Goal: Task Accomplishment & Management: Use online tool/utility

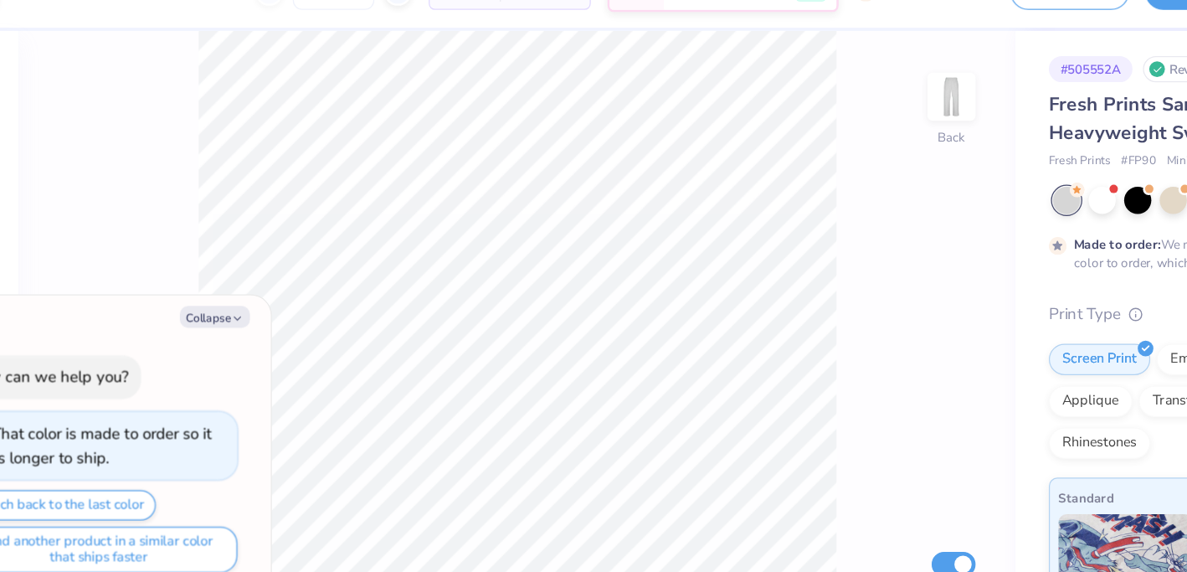
type textarea "x"
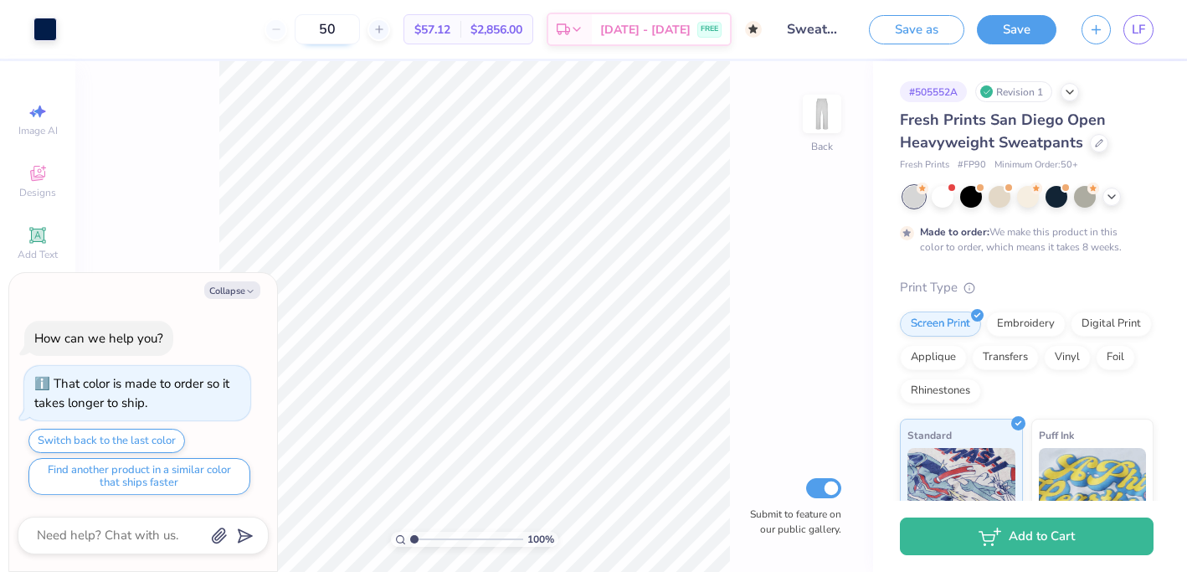
click at [357, 27] on input "50" at bounding box center [327, 29] width 65 height 30
type input "5"
type input "50"
type textarea "x"
click at [1131, 26] on span "LF" at bounding box center [1137, 29] width 13 height 19
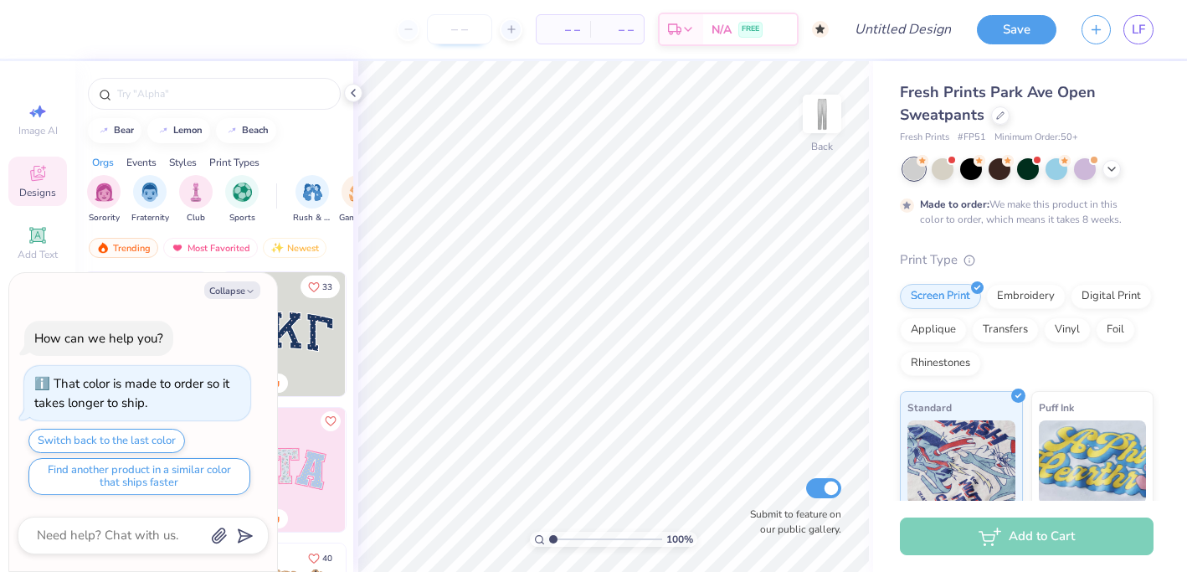
click at [449, 33] on input "number" at bounding box center [459, 29] width 65 height 30
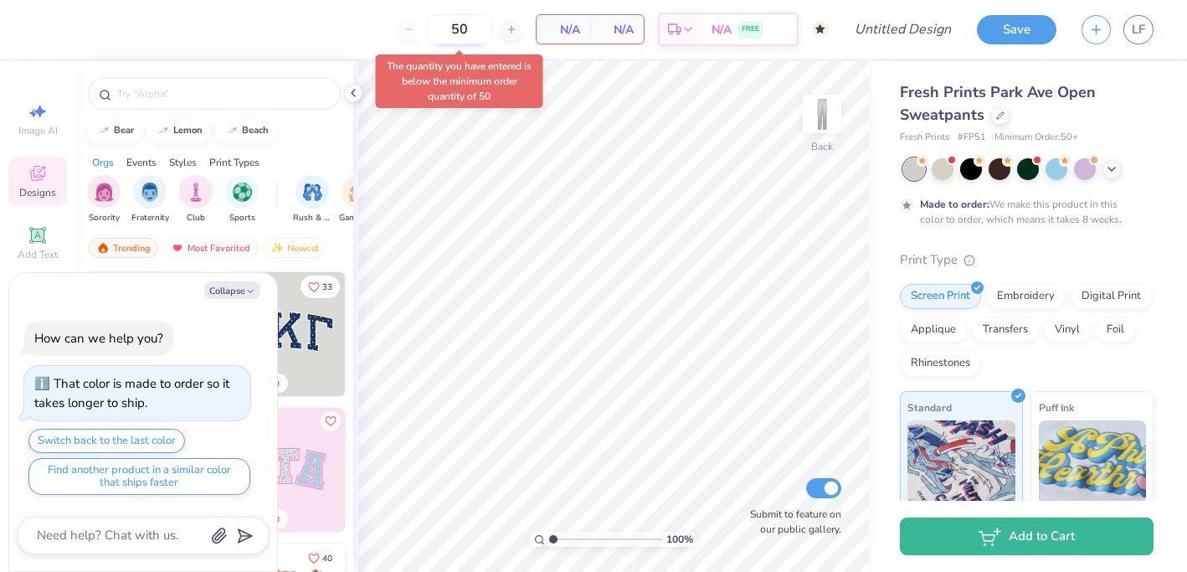
click at [469, 28] on input "50" at bounding box center [459, 29] width 65 height 30
type input "5"
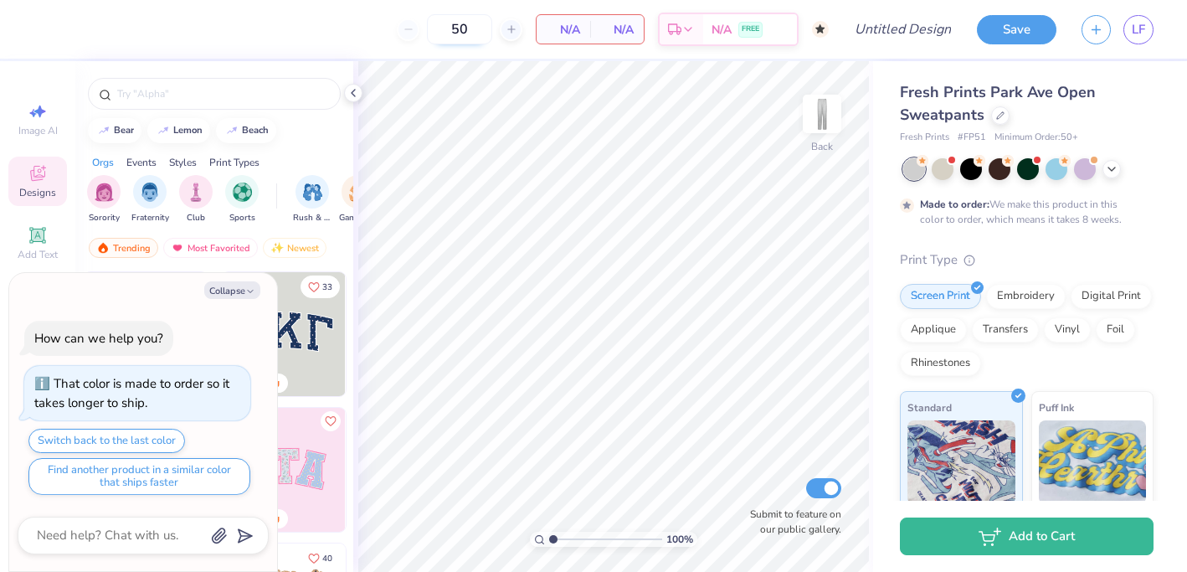
click at [464, 29] on input "50" at bounding box center [459, 29] width 65 height 30
type input "5"
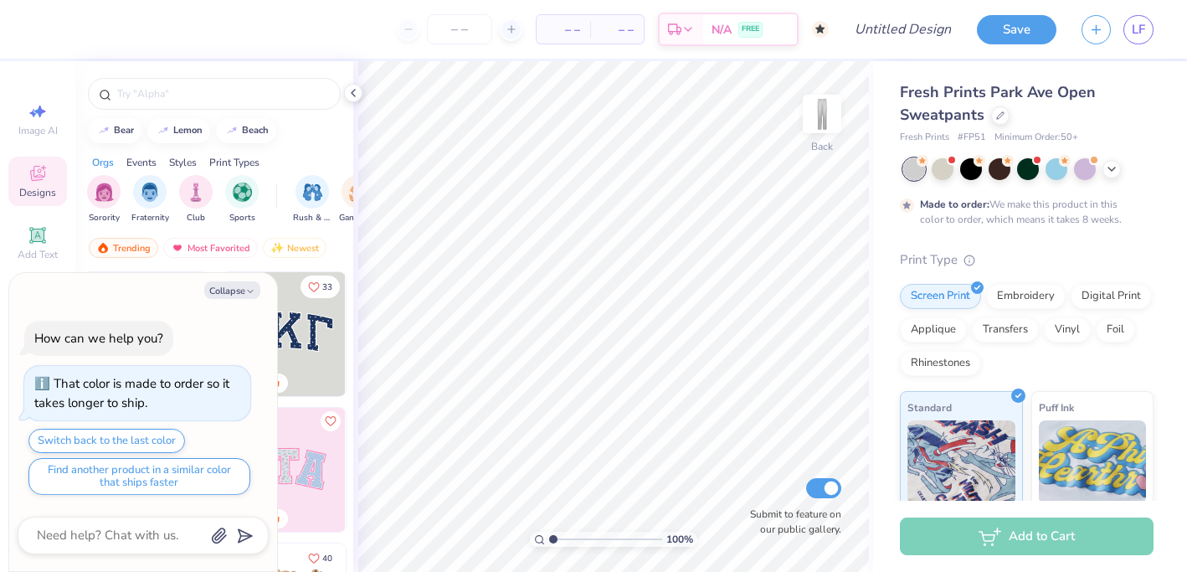
click at [918, 165] on icon at bounding box center [922, 161] width 12 height 12
click at [253, 295] on icon "button" at bounding box center [250, 291] width 10 height 10
type textarea "x"
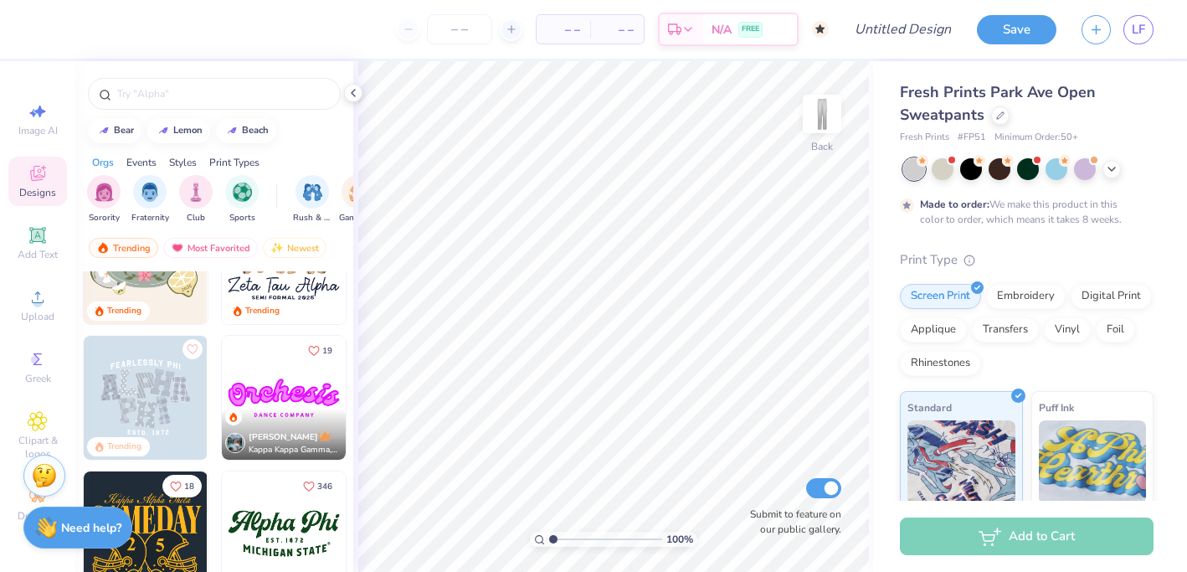
scroll to position [353, 0]
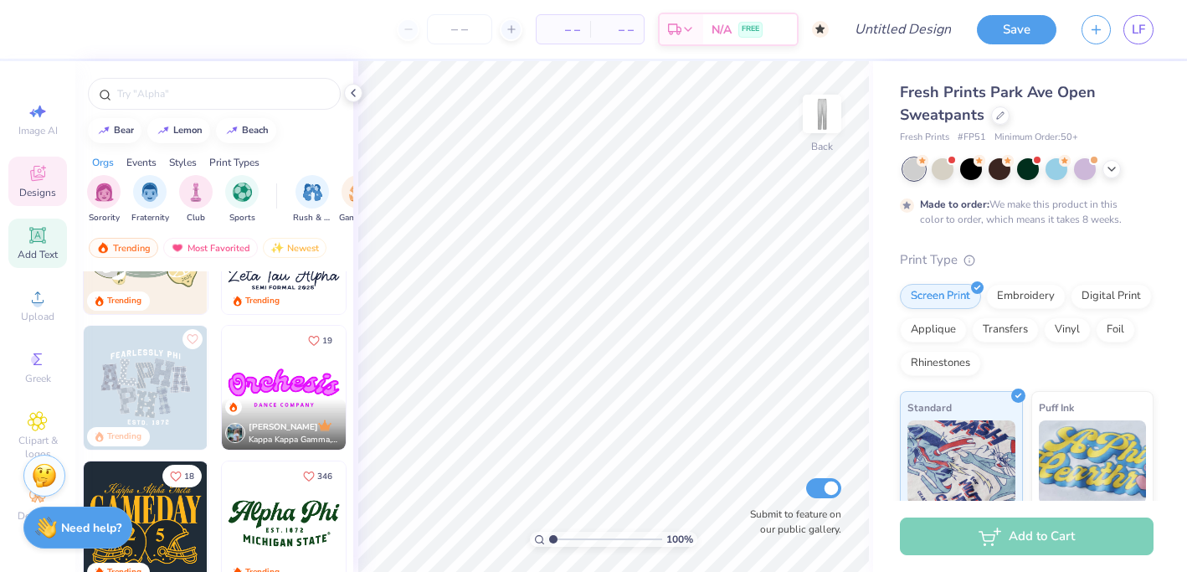
click at [52, 243] on div "Add Text" at bounding box center [37, 242] width 59 height 49
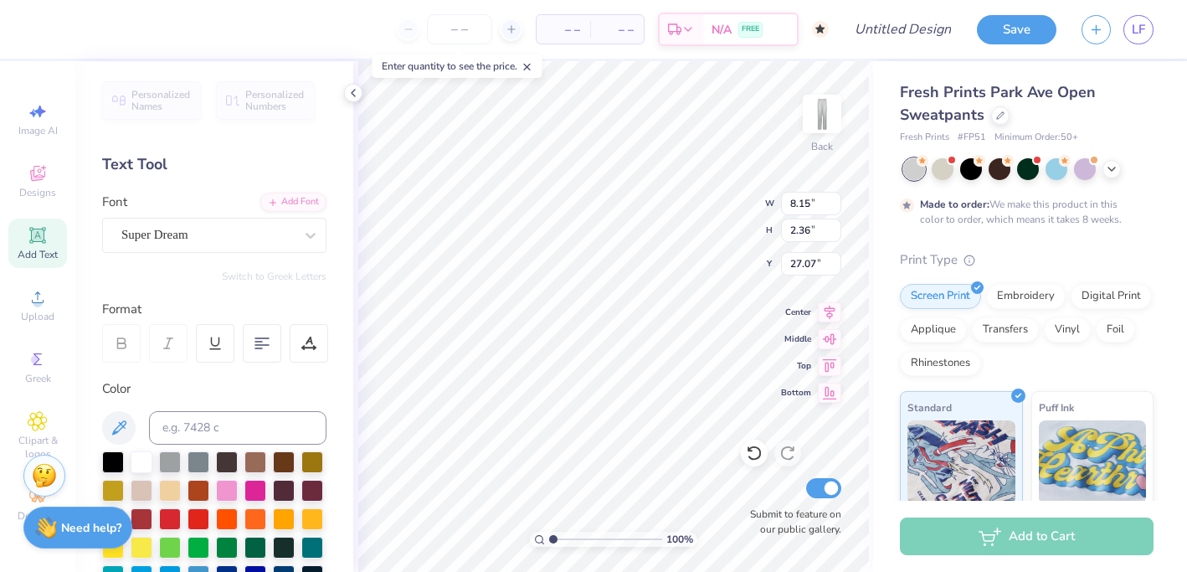
scroll to position [1, 3]
type textarea "RICHMOND DDANCE TEAM"
type input "3.54"
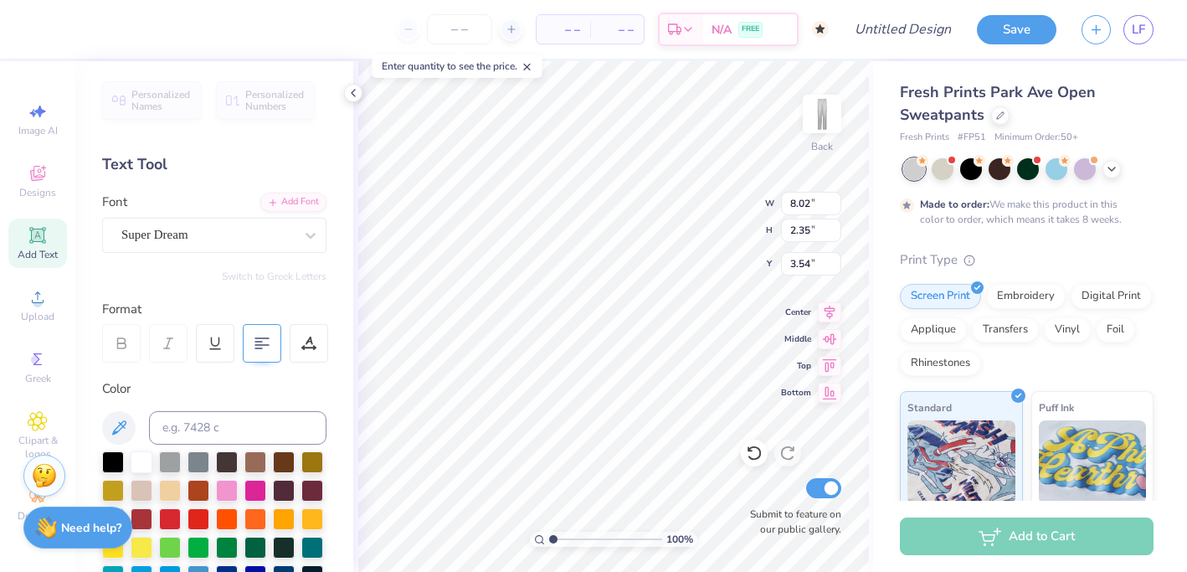
type textarea "RICHMOND DANCE TEAM"
click at [266, 345] on 380 at bounding box center [261, 345] width 13 height 0
type input "6.69"
click at [464, 33] on input "number" at bounding box center [459, 29] width 65 height 30
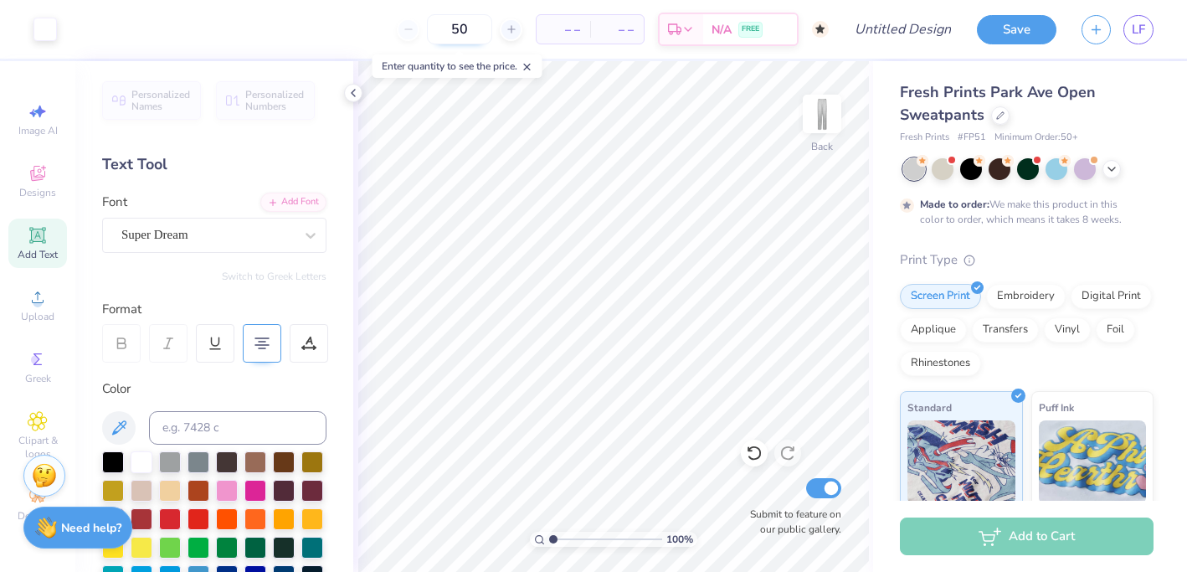
type input "50"
